Goal: Download file/media

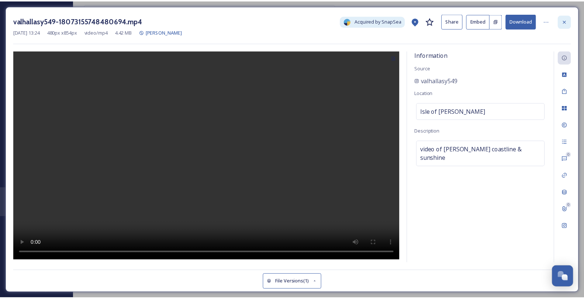
scroll to position [519, 0]
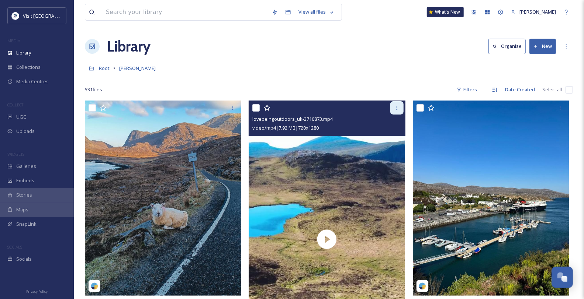
click at [395, 111] on icon at bounding box center [397, 108] width 6 height 6
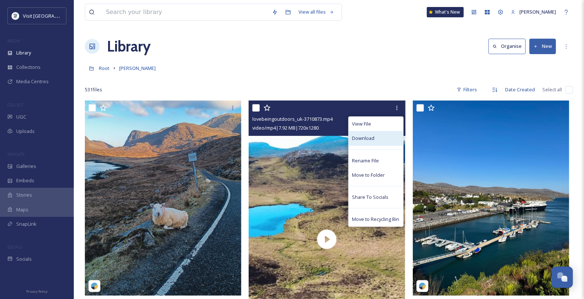
click at [374, 146] on div "Download" at bounding box center [375, 138] width 55 height 14
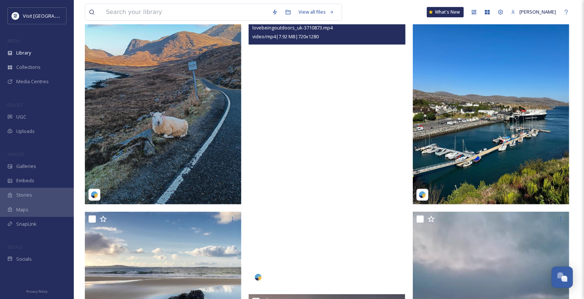
scroll to position [82, 0]
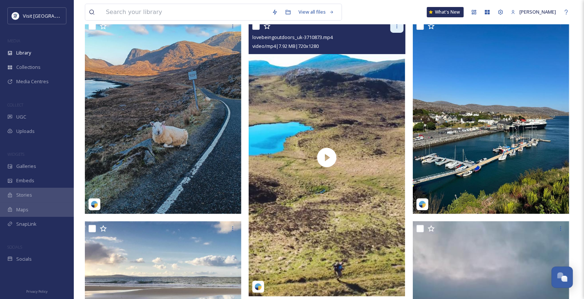
click at [394, 29] on icon at bounding box center [397, 26] width 6 height 6
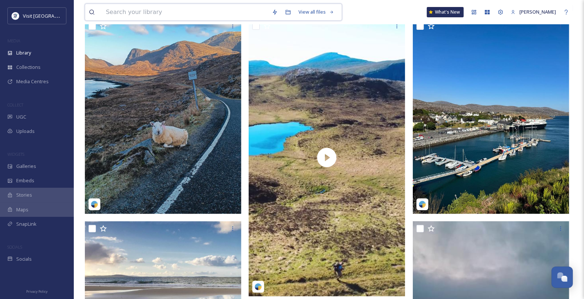
click at [203, 12] on input at bounding box center [185, 12] width 166 height 16
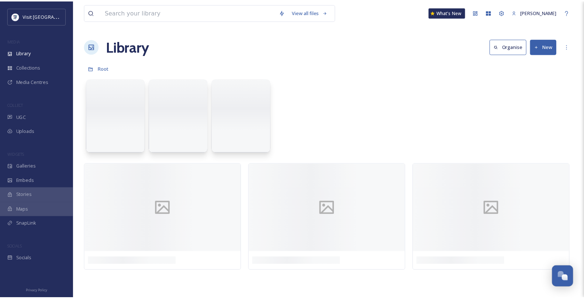
scroll to position [519, 0]
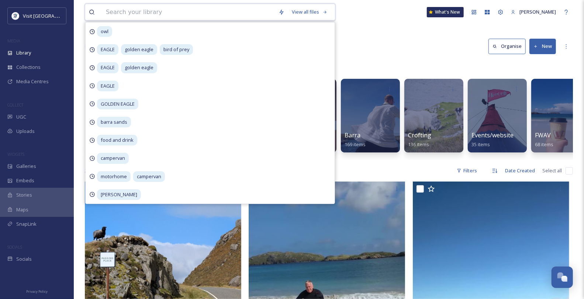
click at [162, 15] on input at bounding box center [188, 12] width 173 height 16
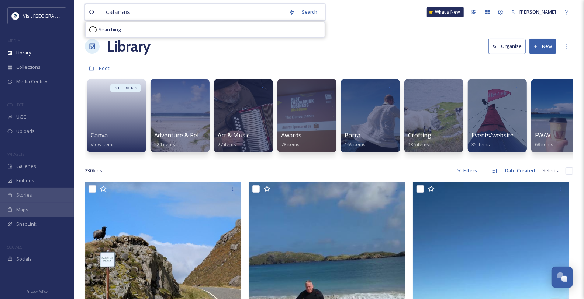
type input "calanais"
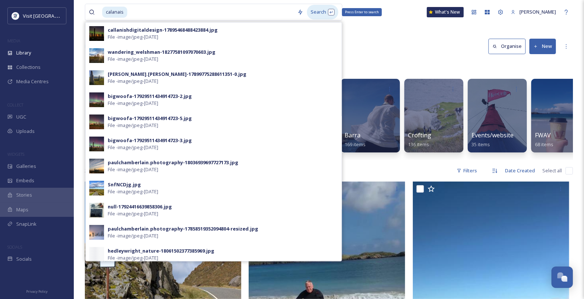
click at [324, 15] on div "Search Press Enter to search" at bounding box center [322, 12] width 31 height 14
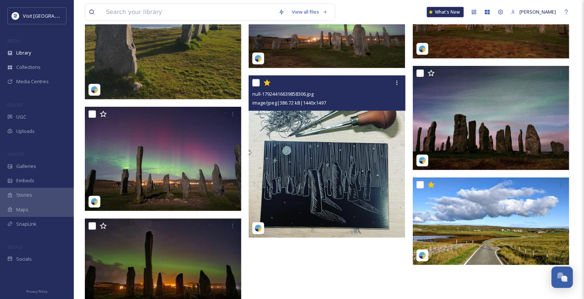
scroll to position [491, 0]
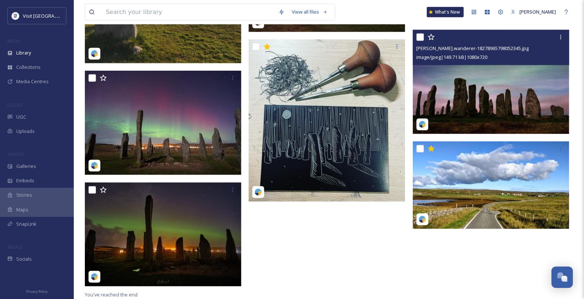
click at [505, 85] on img at bounding box center [491, 82] width 156 height 104
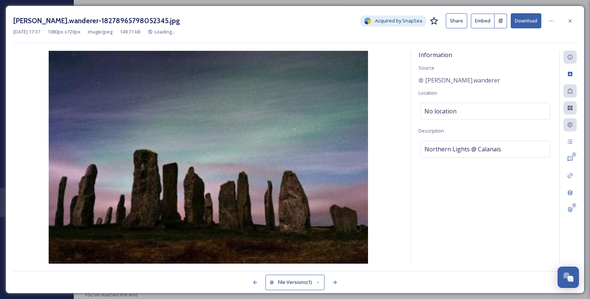
click at [535, 25] on button "Download" at bounding box center [526, 20] width 31 height 15
drag, startPoint x: 484, startPoint y: 88, endPoint x: 423, endPoint y: 89, distance: 61.2
click at [423, 85] on div "[PERSON_NAME].wanderer" at bounding box center [484, 80] width 133 height 9
copy span "[PERSON_NAME].wanderer"
drag, startPoint x: 572, startPoint y: 19, endPoint x: 562, endPoint y: 8, distance: 14.6
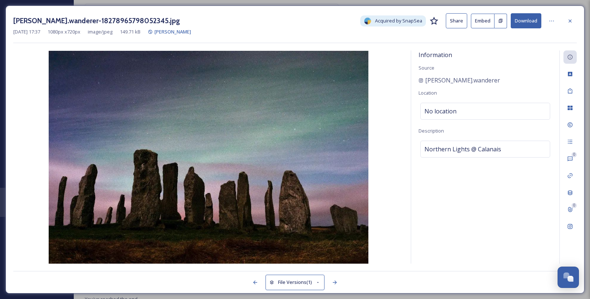
click at [572, 18] on icon at bounding box center [570, 21] width 6 height 6
